Goal: Information Seeking & Learning: Learn about a topic

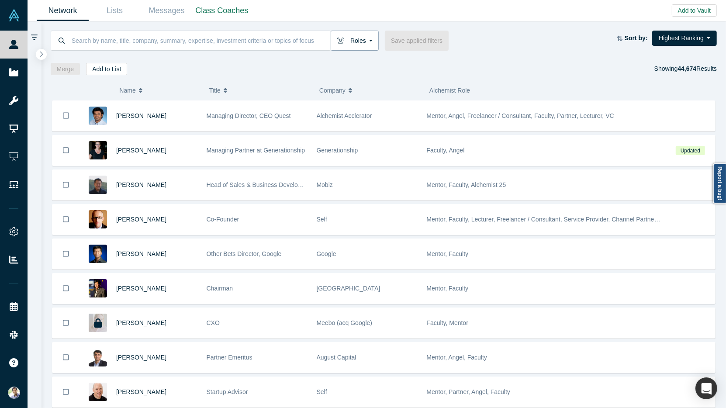
click at [369, 38] on button "Roles" at bounding box center [355, 41] width 48 height 20
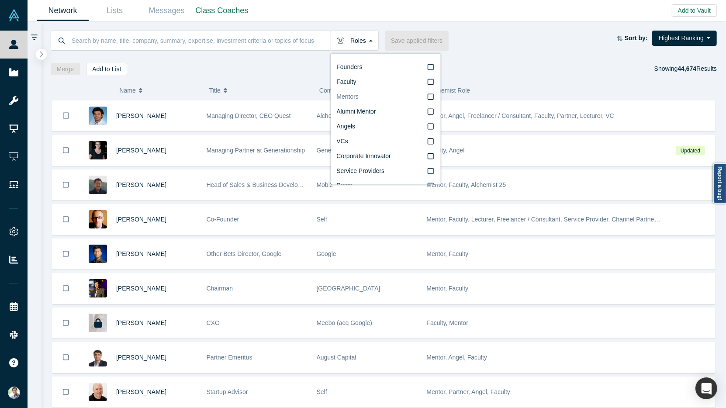
click at [431, 98] on icon at bounding box center [431, 96] width 6 height 7
click at [0, 0] on input "Mentors" at bounding box center [0, 0] width 0 height 0
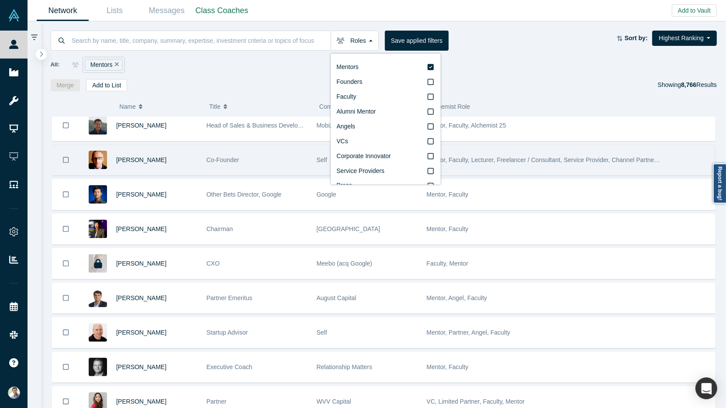
scroll to position [43, 0]
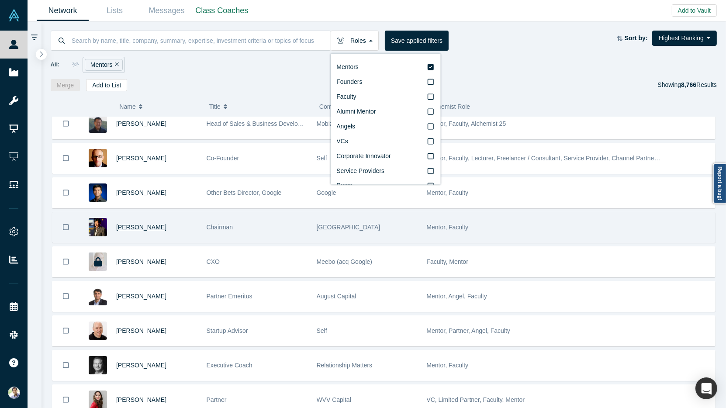
click at [133, 224] on span "[PERSON_NAME]" at bounding box center [141, 227] width 50 height 7
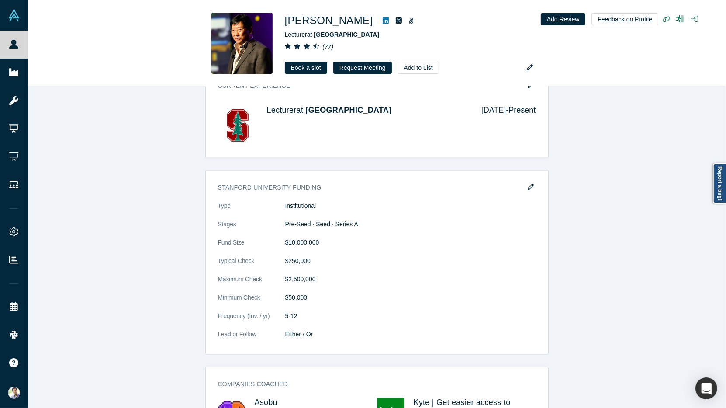
scroll to position [1125, 0]
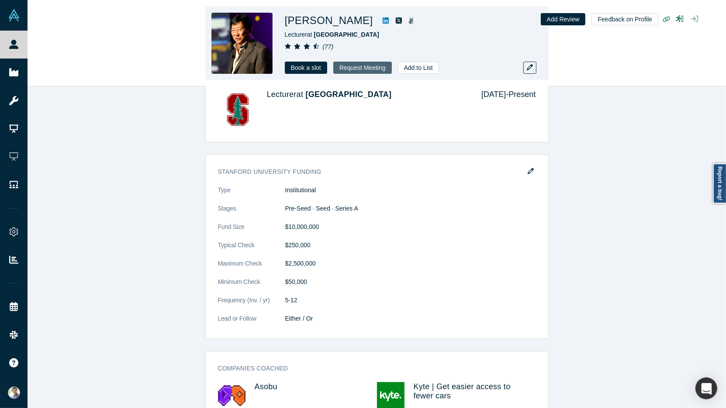
click at [350, 67] on button "Request Meeting" at bounding box center [362, 68] width 59 height 12
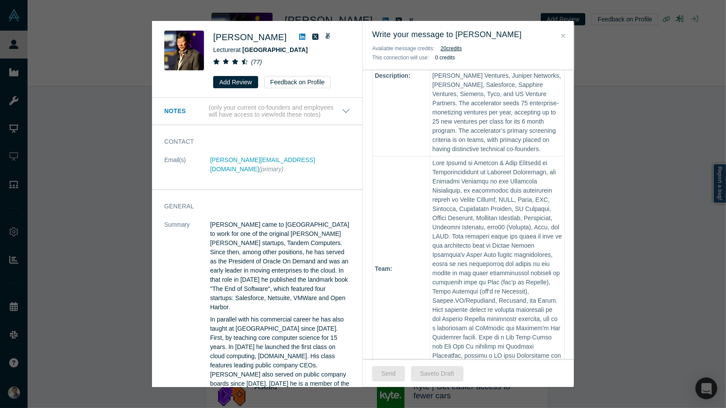
scroll to position [421, 0]
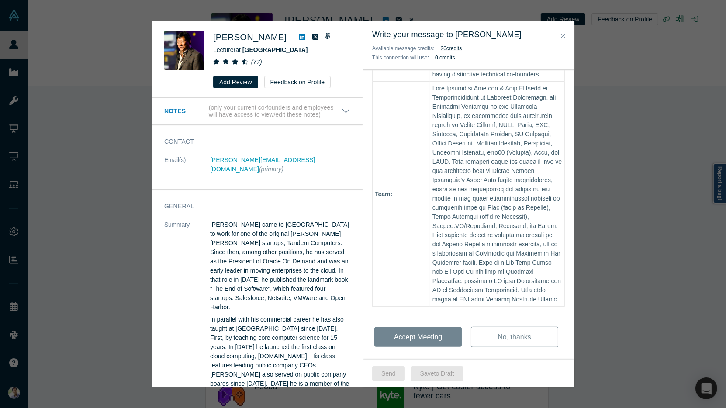
click at [565, 36] on icon "Close" at bounding box center [563, 36] width 4 height 6
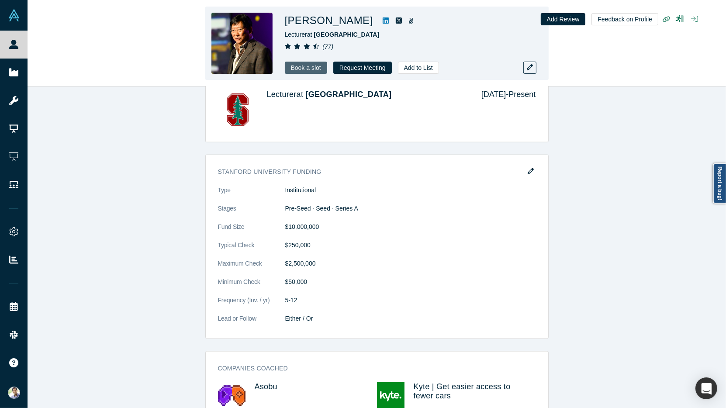
click at [305, 68] on link "Book a slot" at bounding box center [306, 68] width 42 height 12
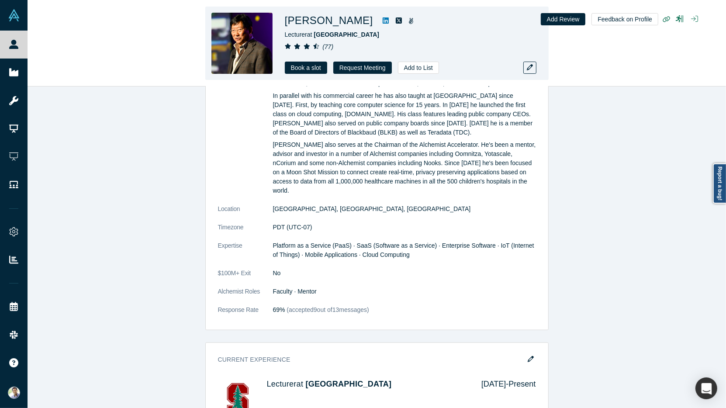
scroll to position [865, 0]
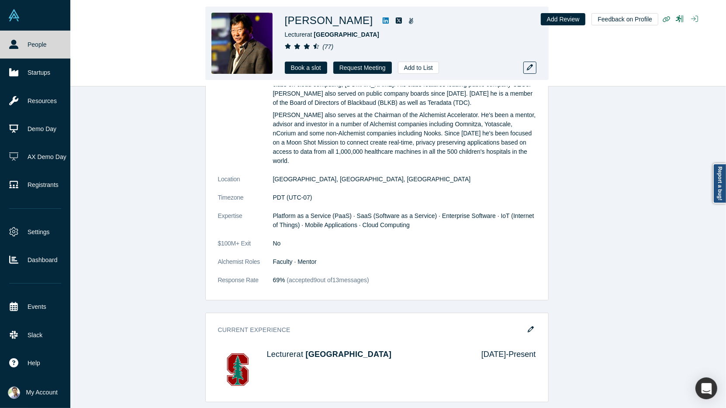
click at [20, 46] on link "People" at bounding box center [35, 45] width 70 height 28
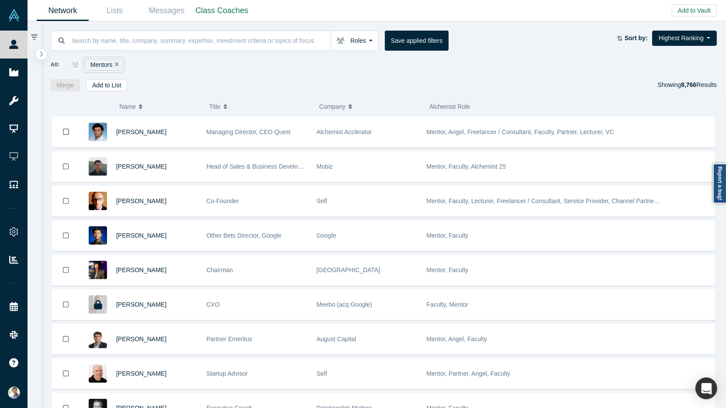
click at [117, 64] on icon "Remove Filter" at bounding box center [117, 64] width 4 height 6
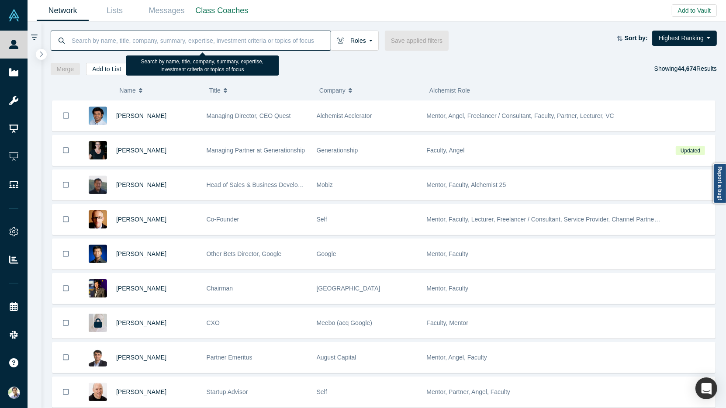
click at [132, 46] on input at bounding box center [201, 40] width 260 height 21
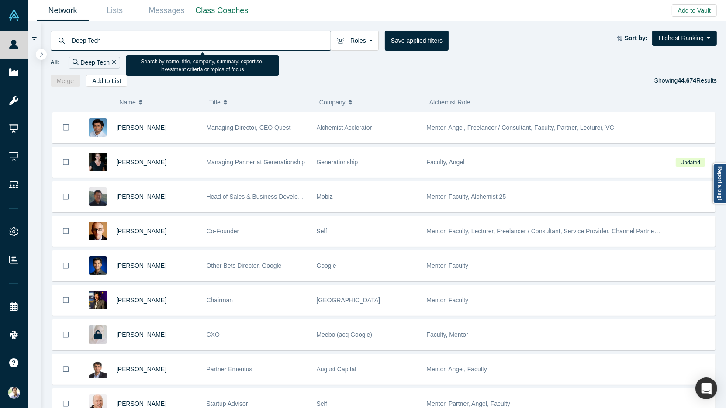
type input "Deep Tech"
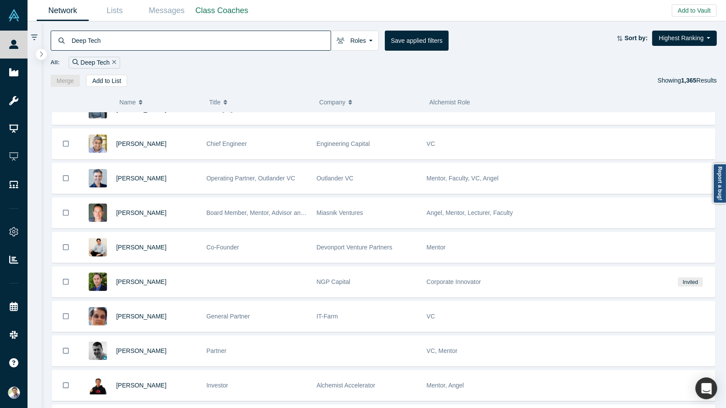
scroll to position [354, 0]
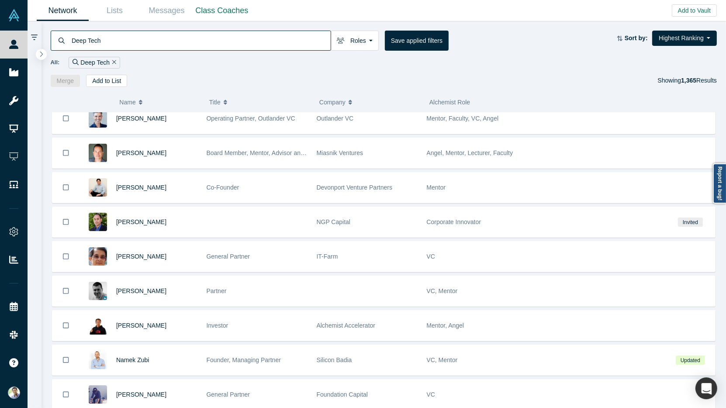
drag, startPoint x: 102, startPoint y: 41, endPoint x: 71, endPoint y: 38, distance: 31.3
click at [71, 37] on input "Deep Tech" at bounding box center [201, 40] width 260 height 21
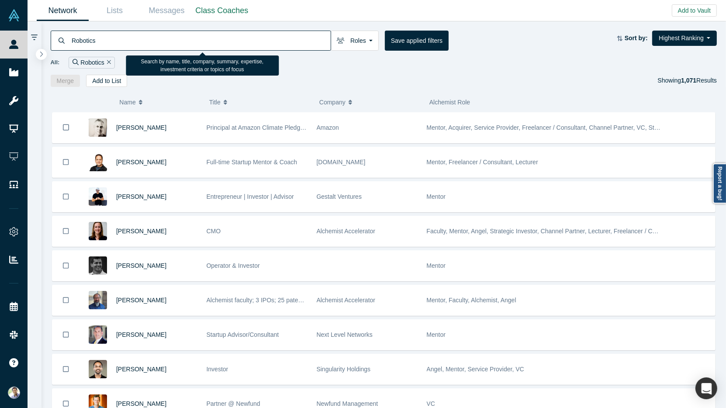
click at [81, 43] on input "Robotics" at bounding box center [201, 40] width 260 height 21
type input "Agtech"
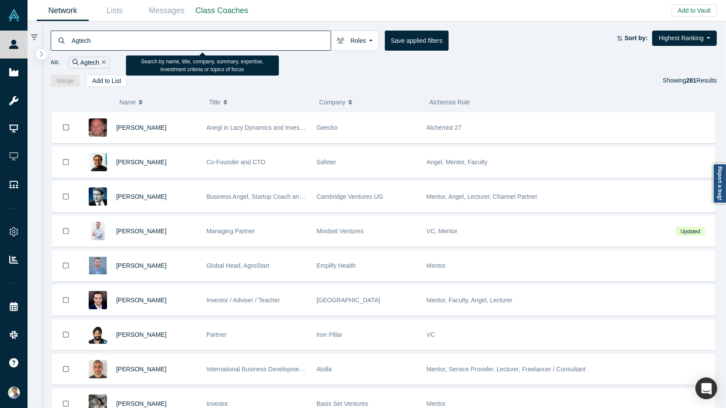
click at [82, 42] on input "Agtech" at bounding box center [201, 40] width 260 height 21
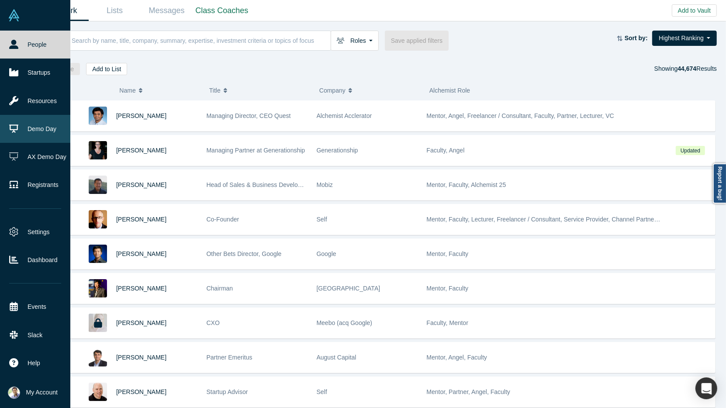
click at [41, 131] on link "Demo Day" at bounding box center [35, 129] width 70 height 28
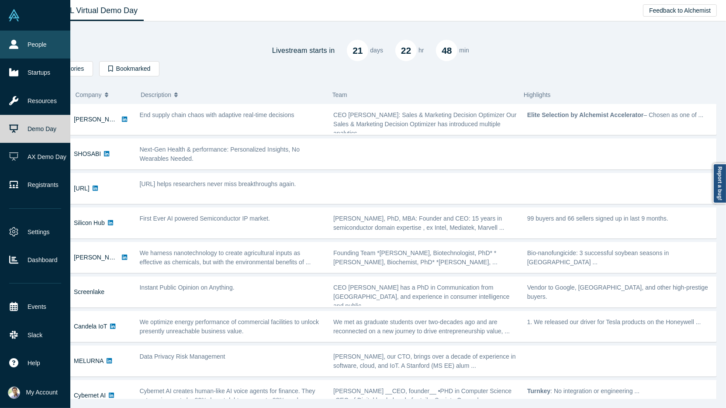
click at [33, 52] on link "People" at bounding box center [35, 45] width 70 height 28
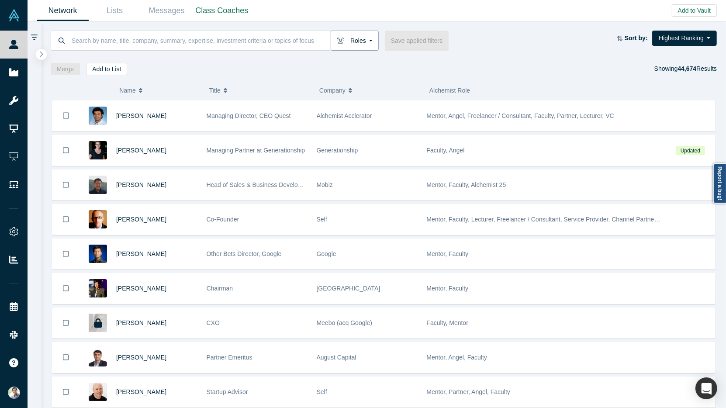
click at [366, 39] on button "Roles" at bounding box center [355, 41] width 48 height 20
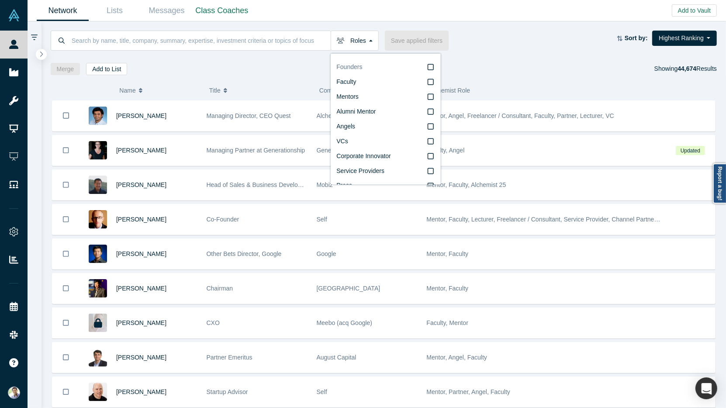
click at [431, 69] on icon at bounding box center [431, 67] width 6 height 7
click at [0, 0] on input "Founders" at bounding box center [0, 0] width 0 height 0
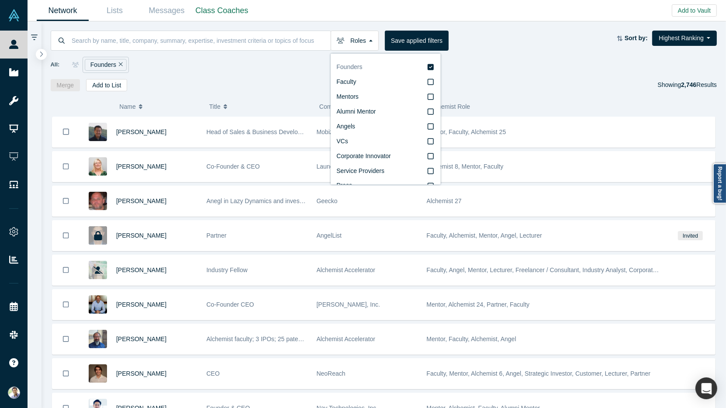
click at [431, 66] on icon at bounding box center [431, 67] width 6 height 6
click at [0, 0] on input "Founders" at bounding box center [0, 0] width 0 height 0
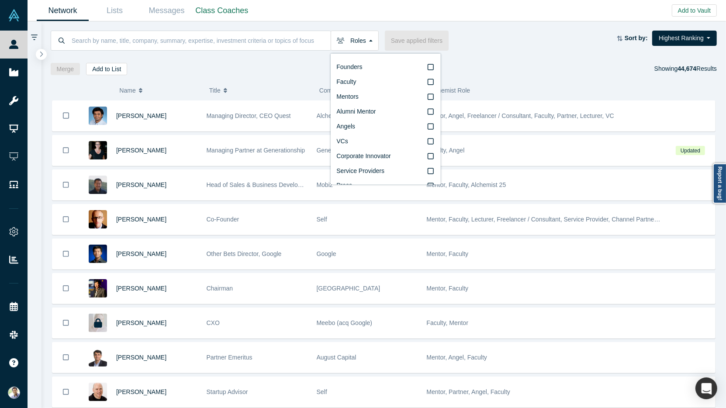
click at [289, 77] on div "( 0 ) Name Title Company Alchemist Role [PERSON_NAME] Managing Director, CEO Qu…" at bounding box center [383, 241] width 685 height 333
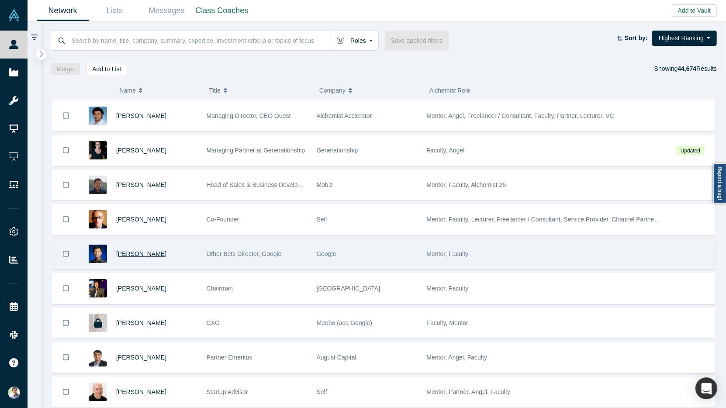
click at [138, 252] on span "[PERSON_NAME]" at bounding box center [141, 253] width 50 height 7
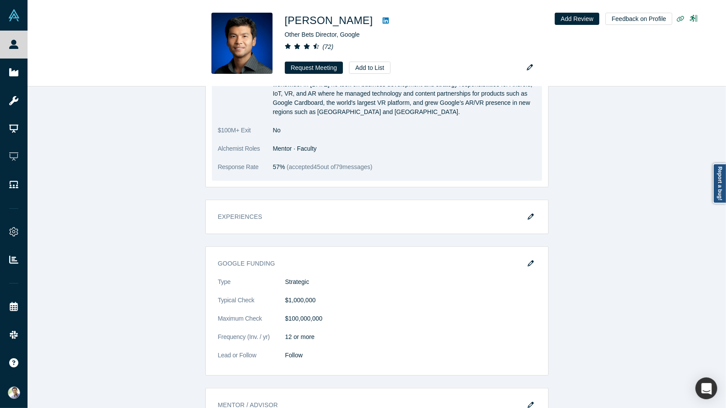
scroll to position [402, 0]
drag, startPoint x: 385, startPoint y: 155, endPoint x: 271, endPoint y: 156, distance: 114.0
click at [271, 156] on dl "Summary As Other Bets Director at Alphabet Inc, [PERSON_NAME] is responsible fo…" at bounding box center [377, 80] width 318 height 199
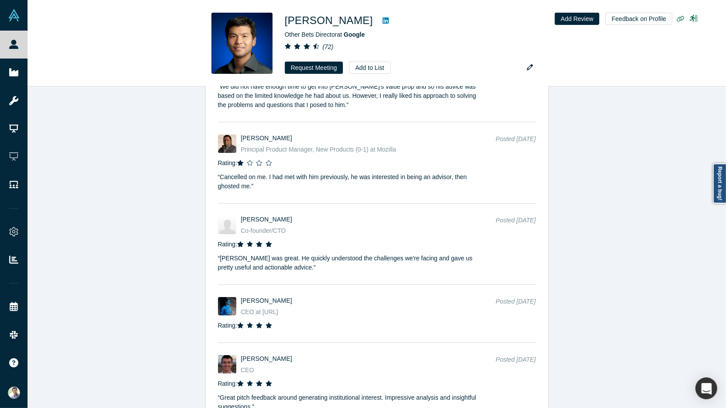
scroll to position [3303, 0]
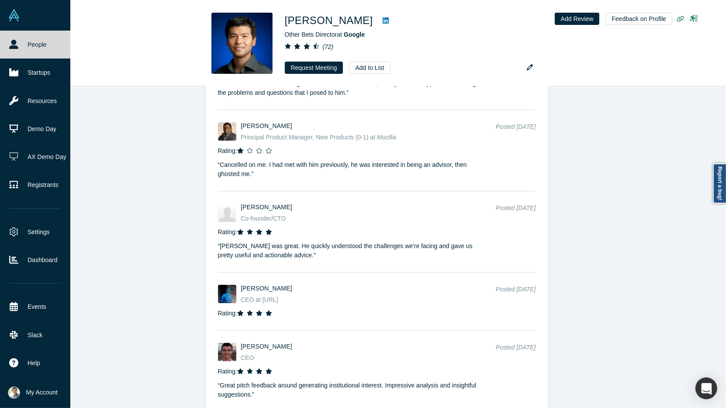
click at [32, 45] on link "People" at bounding box center [35, 45] width 70 height 28
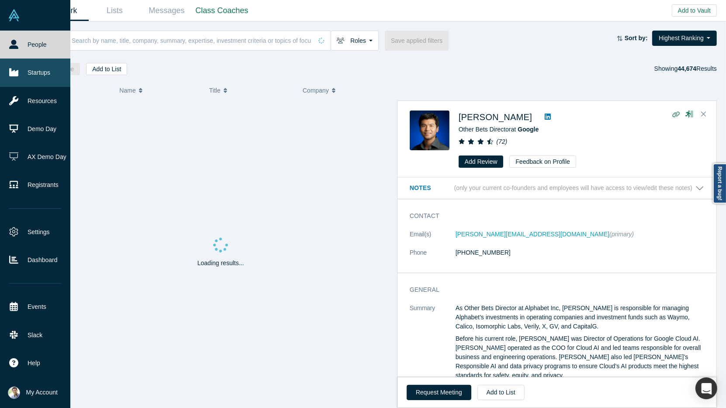
click at [38, 74] on link "Startups" at bounding box center [35, 73] width 70 height 28
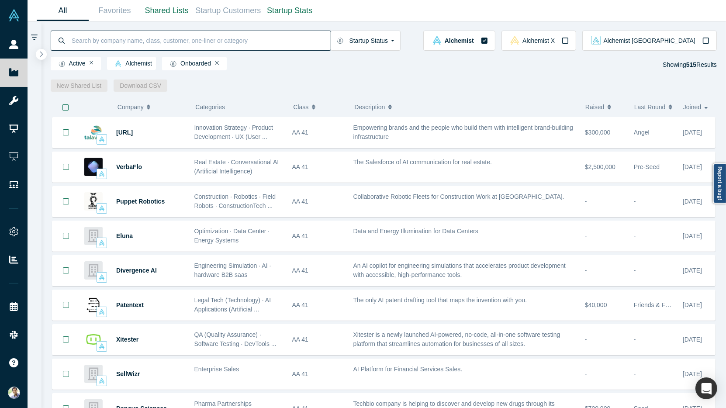
click at [152, 40] on input at bounding box center [201, 40] width 260 height 21
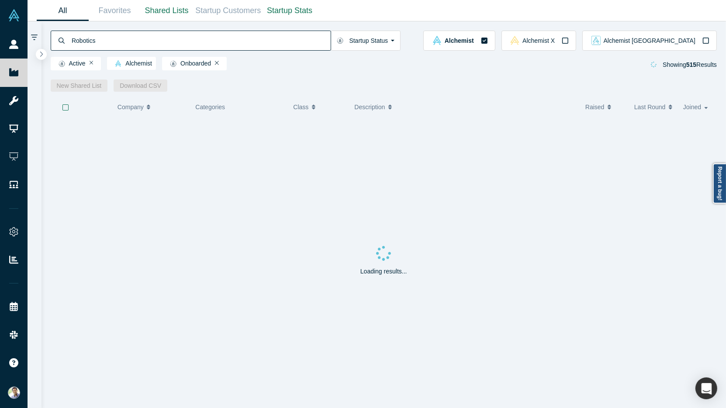
type input "Robotics"
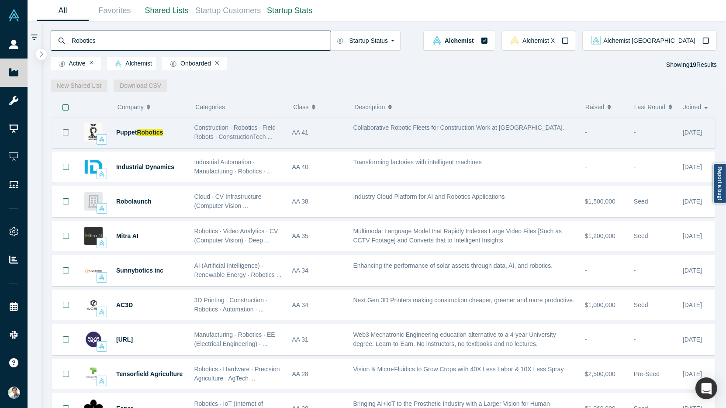
click at [67, 131] on icon "Bookmark" at bounding box center [65, 132] width 7 height 7
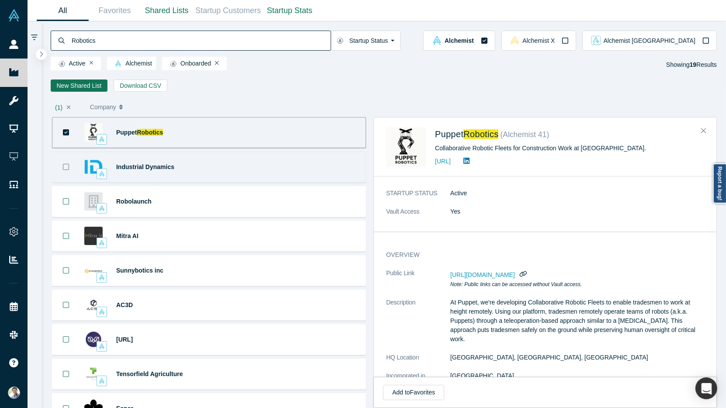
click at [68, 164] on icon "Bookmark" at bounding box center [65, 166] width 7 height 7
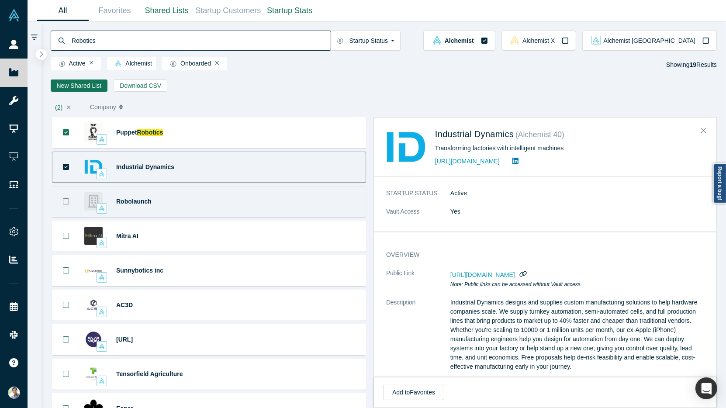
click at [66, 201] on icon "Bookmark" at bounding box center [65, 201] width 7 height 7
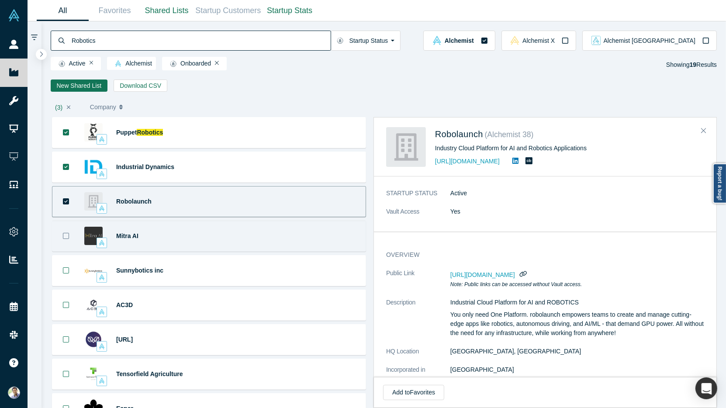
click at [69, 241] on button "Bookmark" at bounding box center [65, 236] width 27 height 30
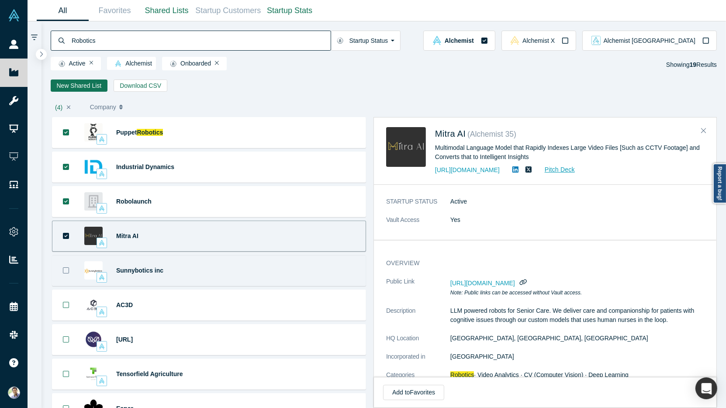
click at [65, 271] on icon "Bookmark" at bounding box center [65, 270] width 7 height 7
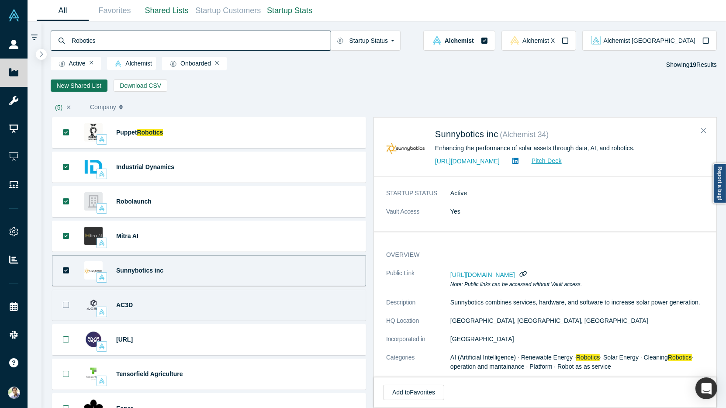
click at [67, 302] on icon "Bookmark" at bounding box center [65, 304] width 7 height 7
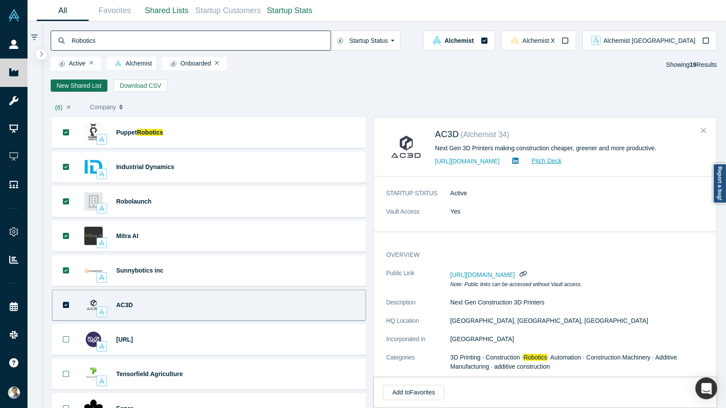
click at [268, 46] on input "Robotics" at bounding box center [201, 40] width 260 height 21
click at [89, 86] on link "New Shared List" at bounding box center [79, 85] width 57 height 12
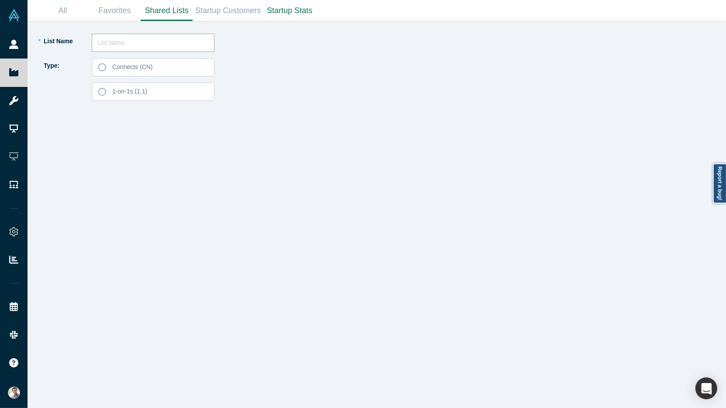
click at [117, 44] on input "text" at bounding box center [153, 43] width 123 height 18
type input "[PERSON_NAME]"
click at [103, 95] on icon at bounding box center [102, 92] width 8 height 8
click at [0, 0] on input "1-on-1s (1:1)" at bounding box center [0, 0] width 0 height 0
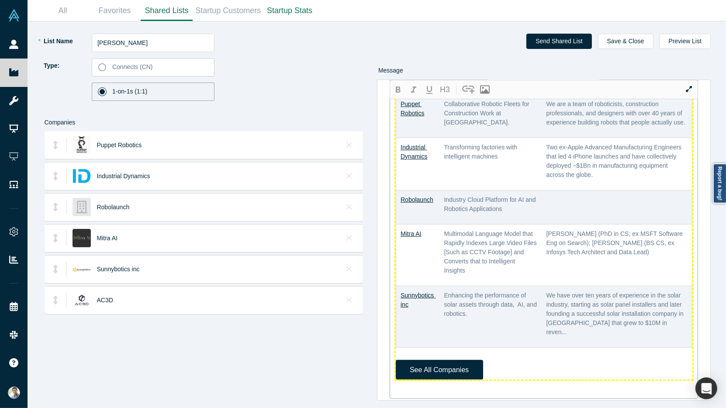
scroll to position [275, 0]
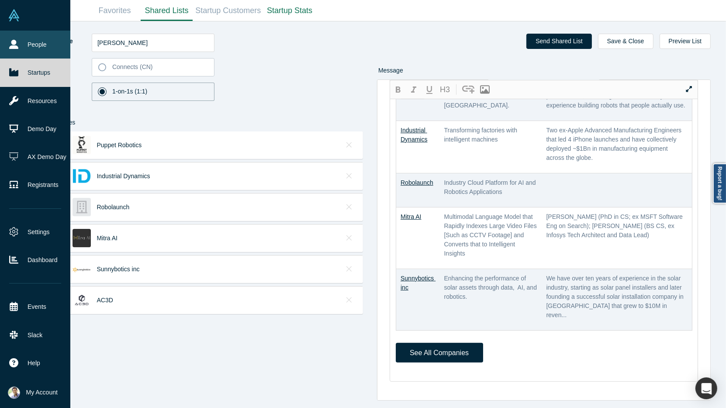
click at [16, 47] on icon at bounding box center [13, 44] width 9 height 9
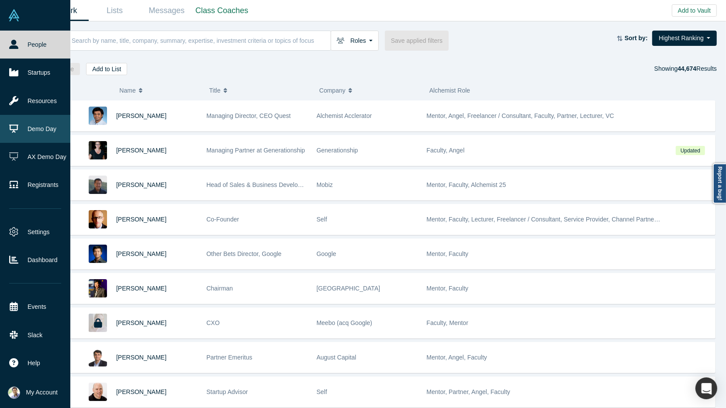
click at [32, 134] on link "Demo Day" at bounding box center [35, 129] width 70 height 28
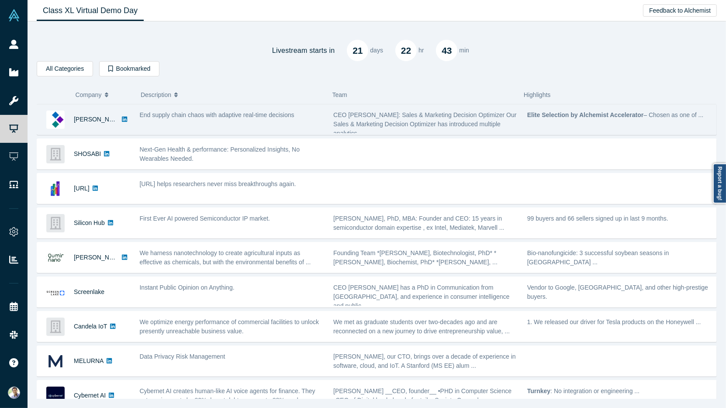
click at [359, 120] on span "CEO [PERSON_NAME]: Sales & Marketing Decision Optimizer Our Sales & Marketing D…" at bounding box center [424, 123] width 183 height 25
